Goal: Transaction & Acquisition: Download file/media

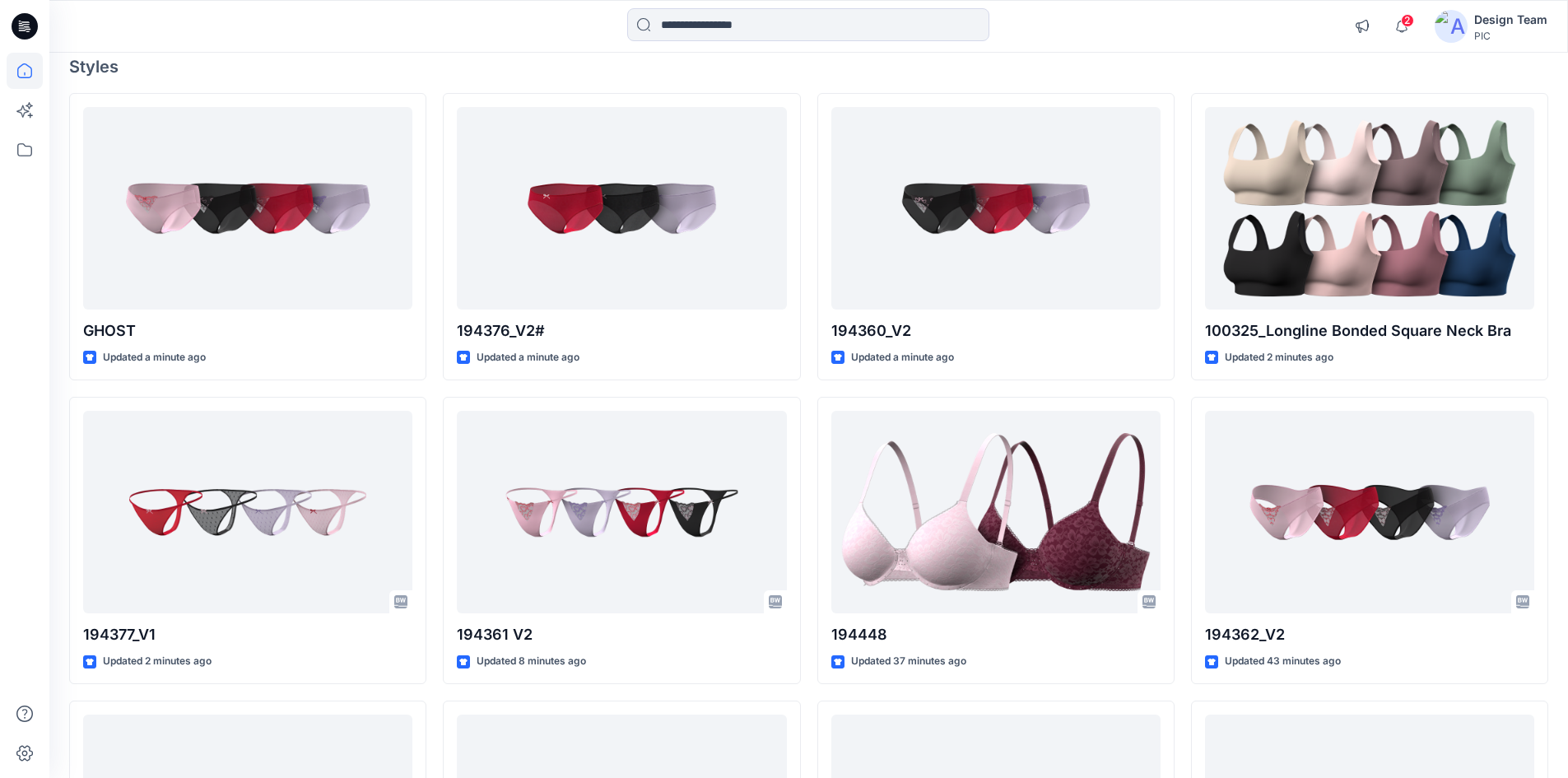
scroll to position [164, 0]
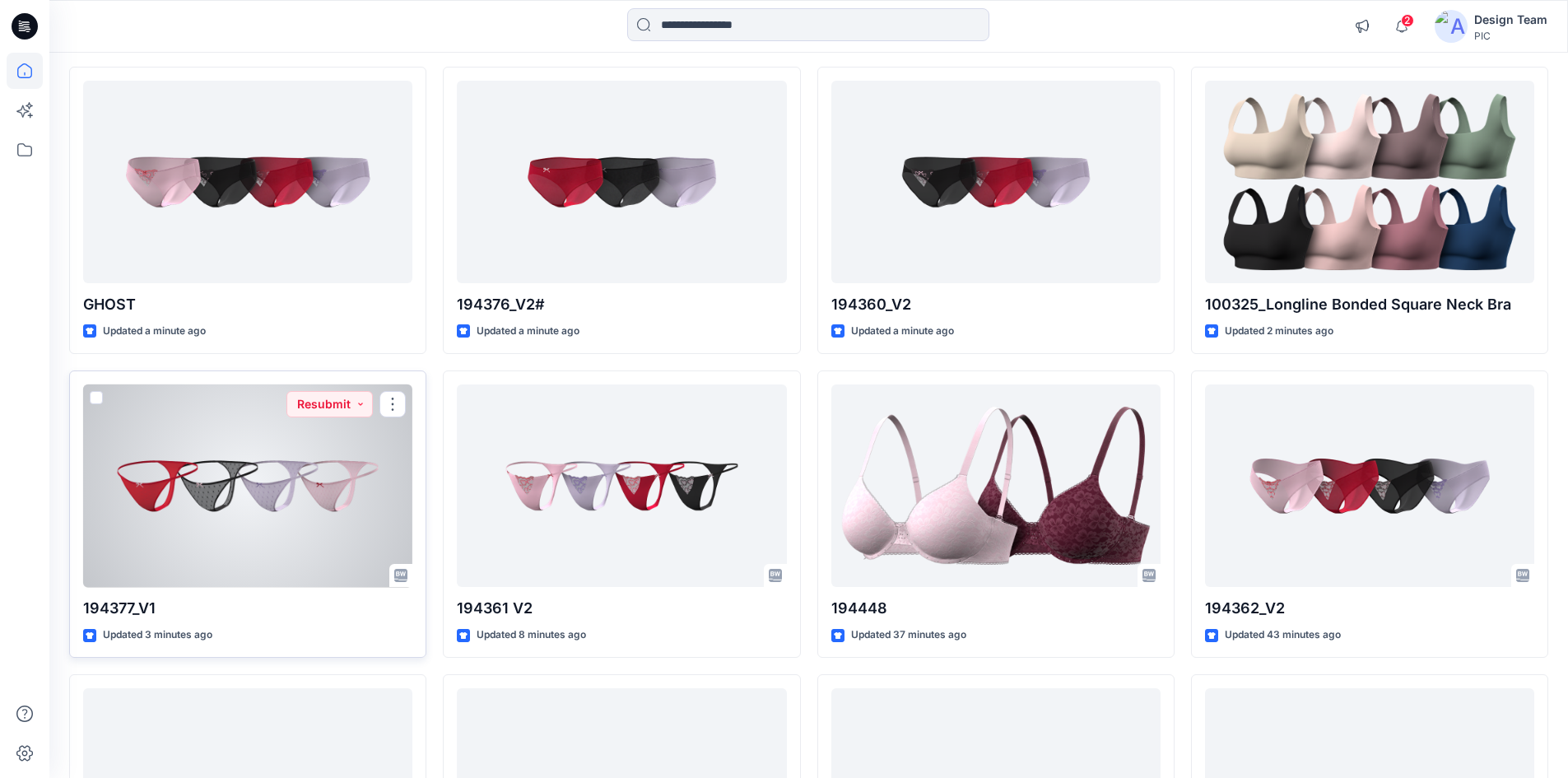
click at [251, 540] on div at bounding box center [247, 486] width 330 height 203
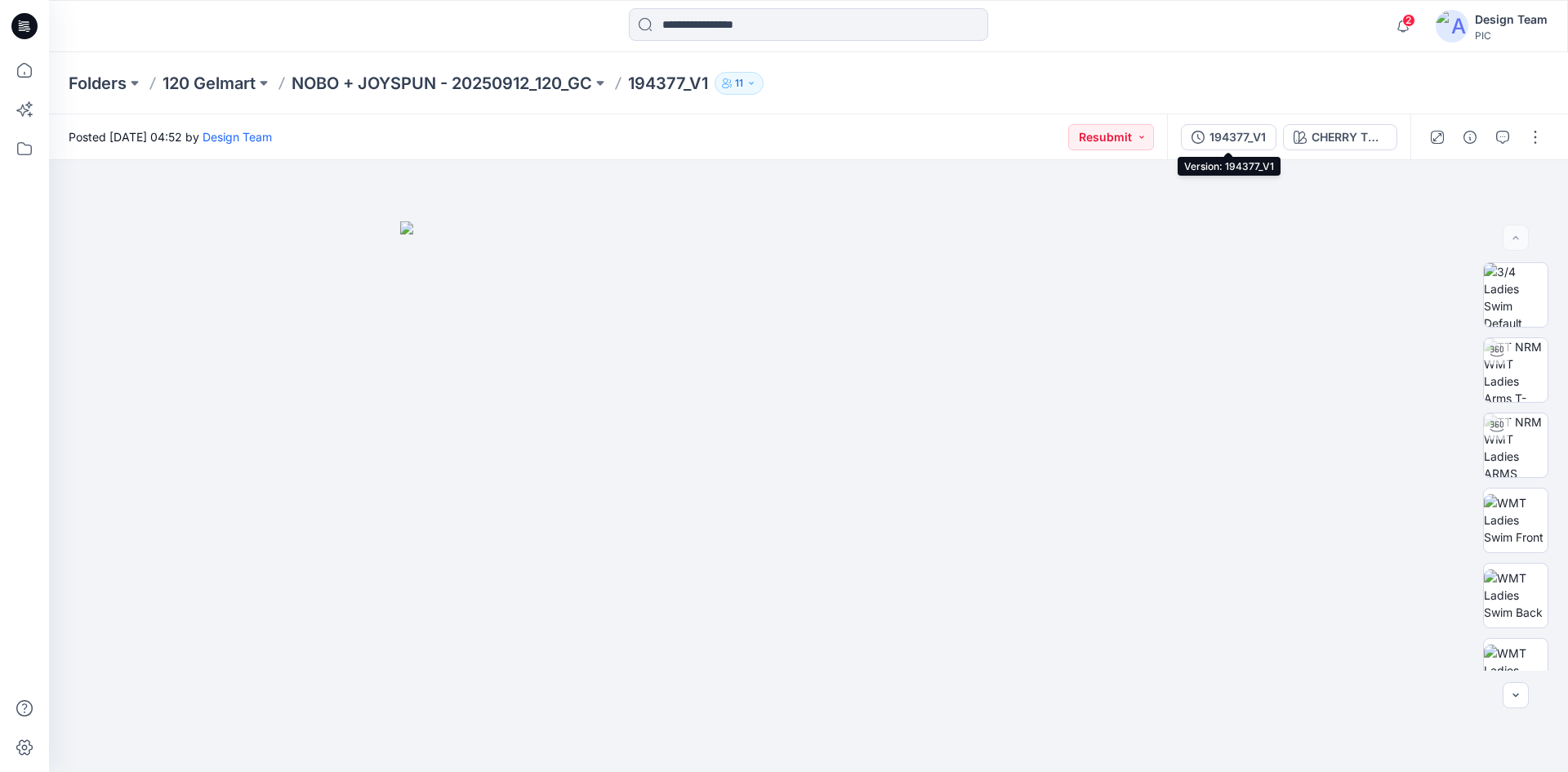
click at [1252, 140] on div "194377_V1" at bounding box center [1237, 137] width 56 height 18
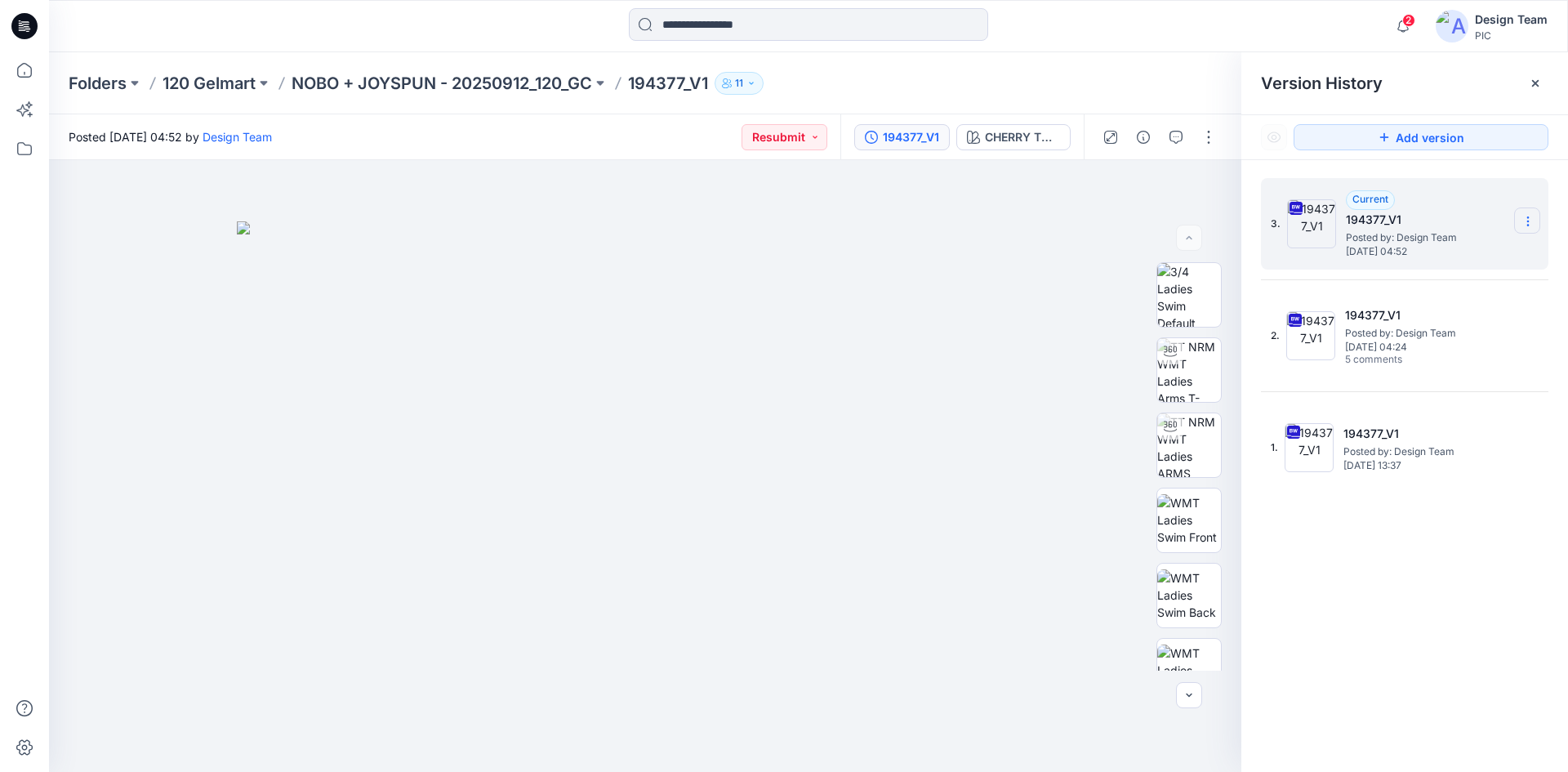
click at [1531, 216] on icon at bounding box center [1527, 220] width 13 height 13
click at [1482, 255] on span "Download Source BW File" at bounding box center [1444, 253] width 137 height 20
